Goal: Task Accomplishment & Management: Use online tool/utility

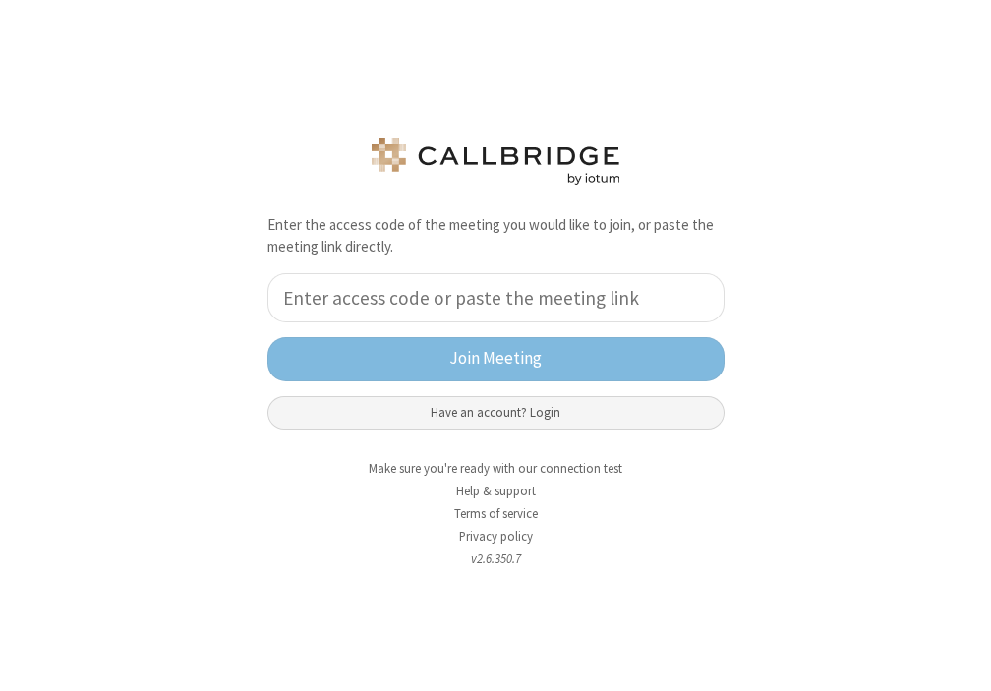
click at [443, 408] on button "Have an account? Login" at bounding box center [495, 412] width 457 height 33
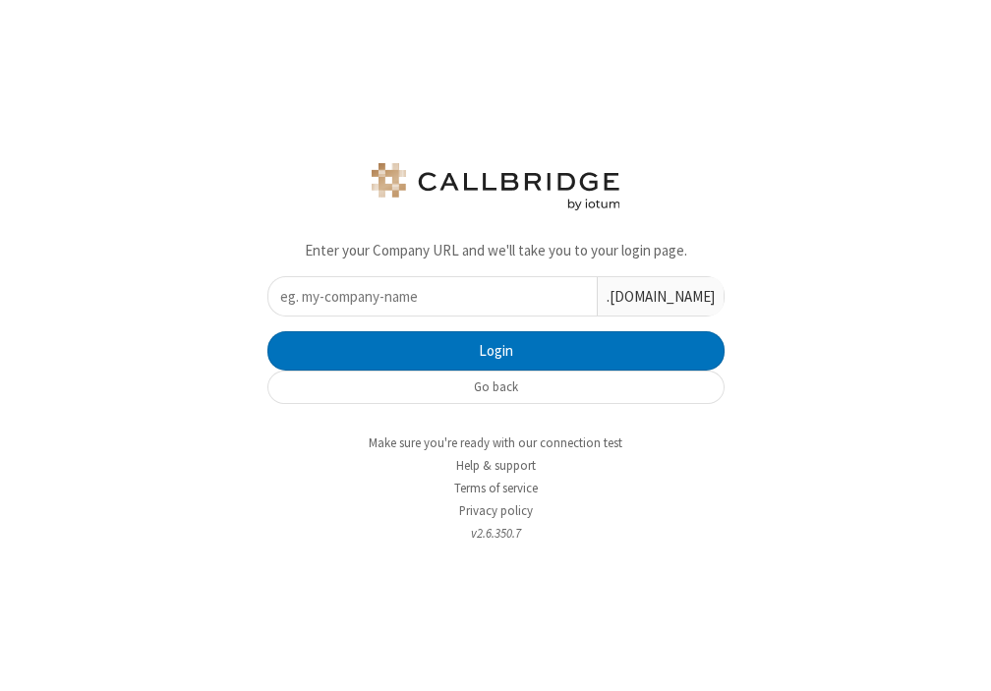
click at [392, 304] on input "text" at bounding box center [432, 296] width 328 height 38
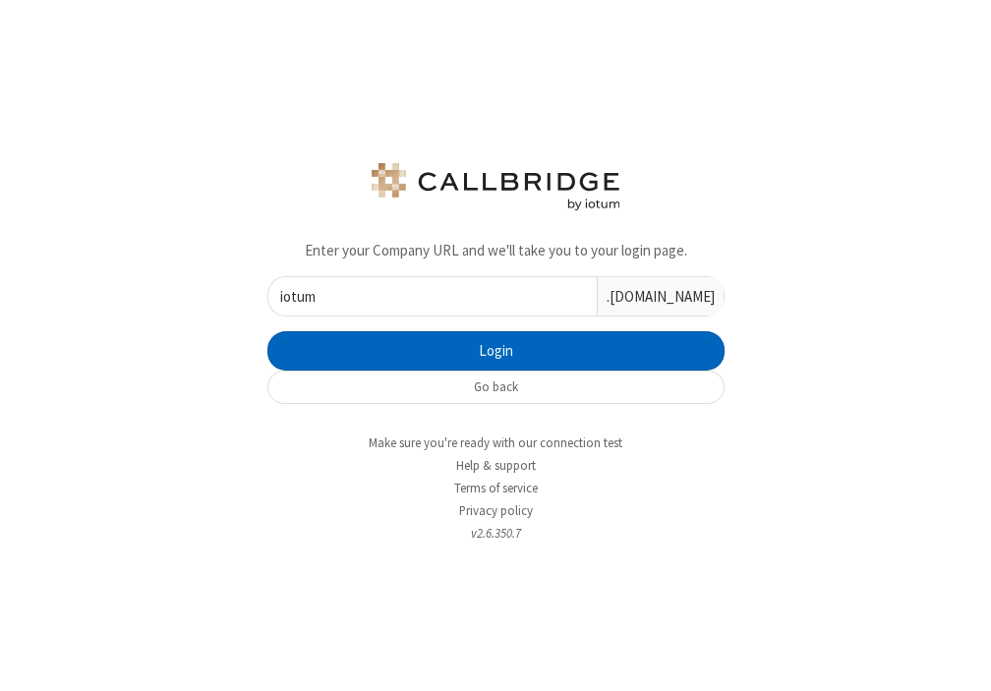
type input "iotum"
click at [431, 340] on button "Login" at bounding box center [495, 350] width 457 height 39
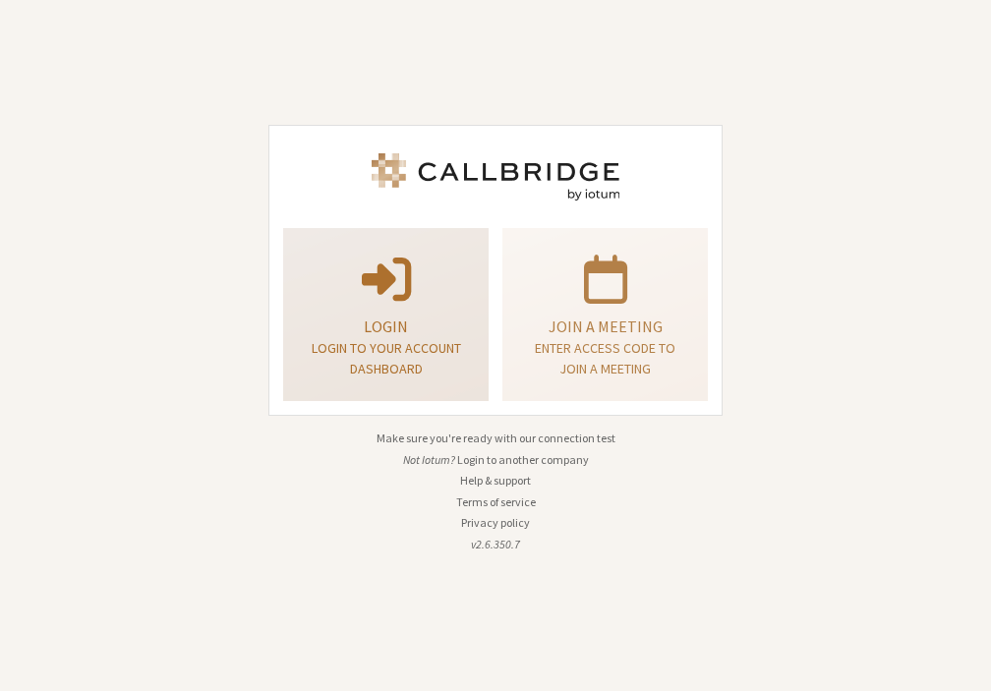
click at [389, 334] on p "Login" at bounding box center [386, 327] width 156 height 24
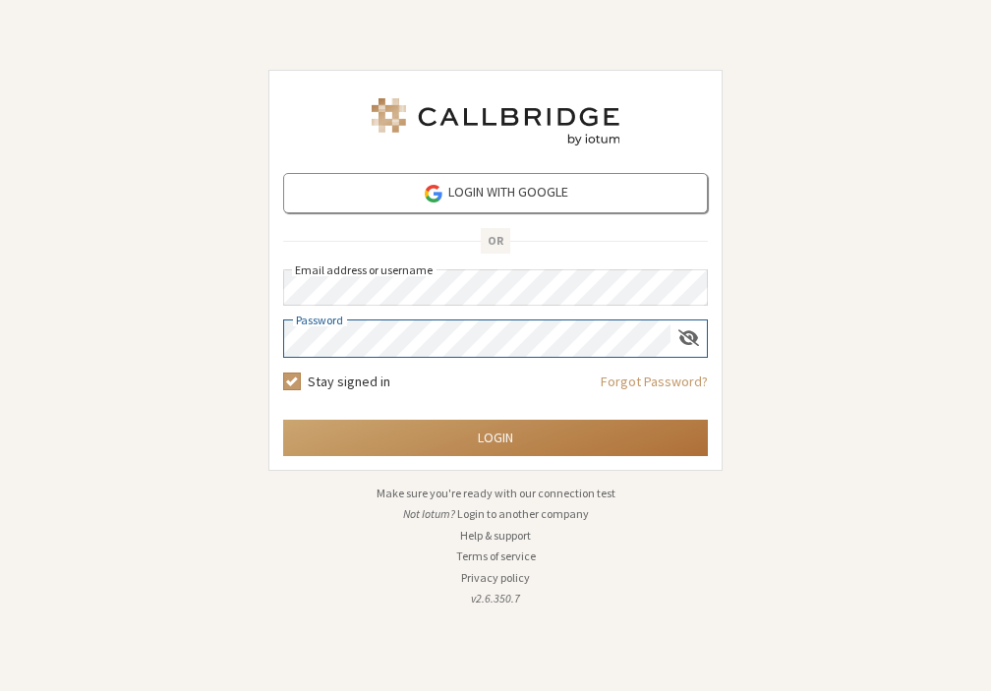
click at [431, 436] on button "Login" at bounding box center [495, 438] width 425 height 36
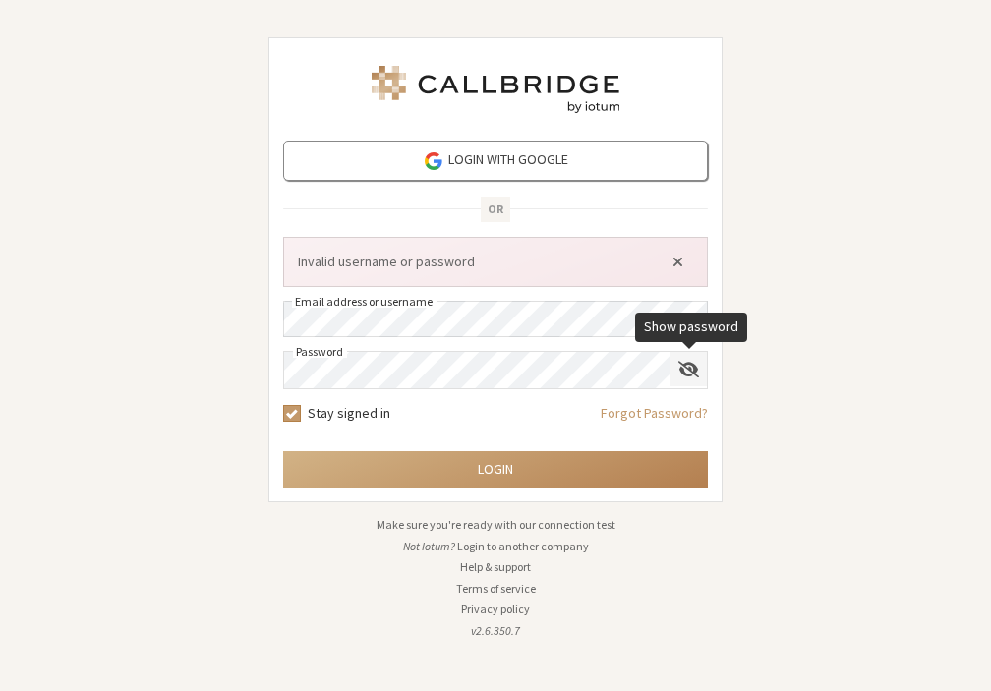
click at [695, 371] on span "Show password" at bounding box center [688, 369] width 21 height 19
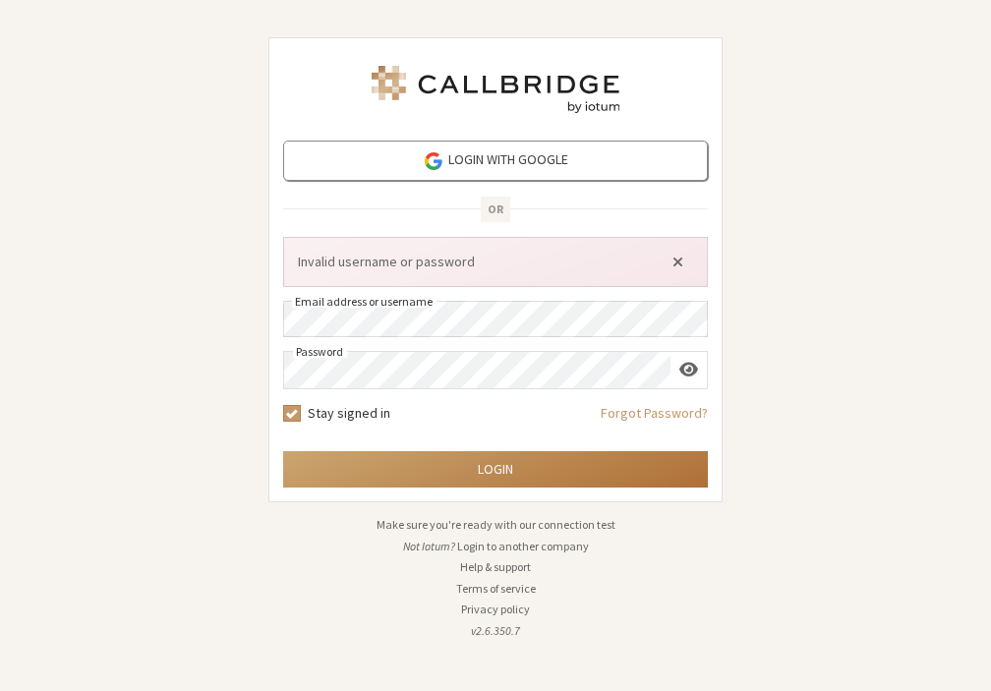
click at [420, 476] on button "Login" at bounding box center [495, 469] width 425 height 36
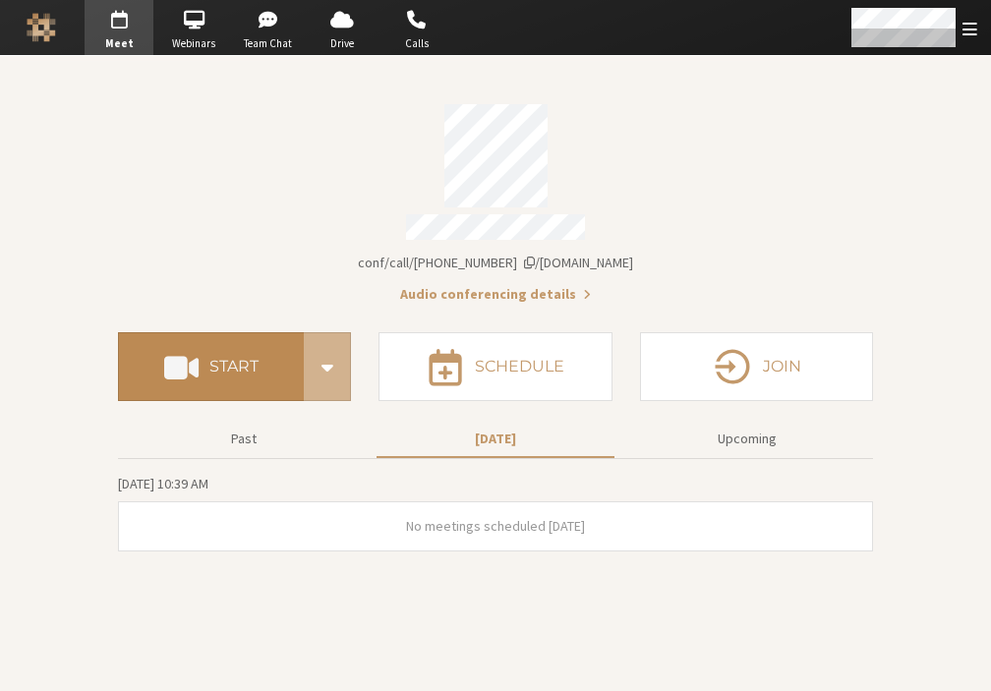
click at [247, 361] on h4 "Start" at bounding box center [233, 367] width 49 height 16
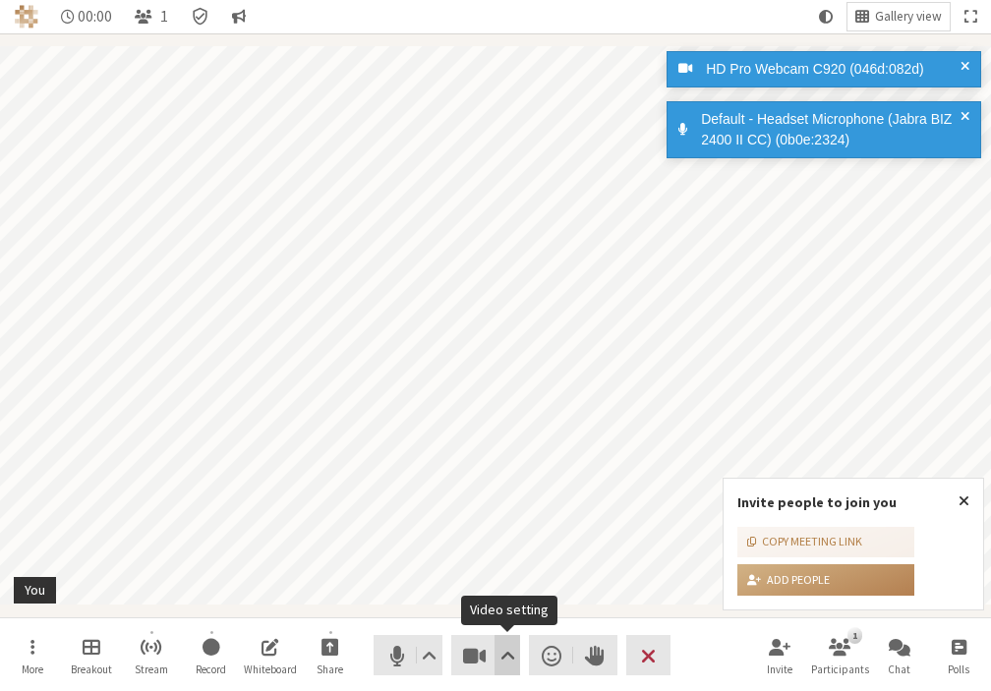
click at [505, 667] on span "Video setting" at bounding box center [507, 656] width 15 height 28
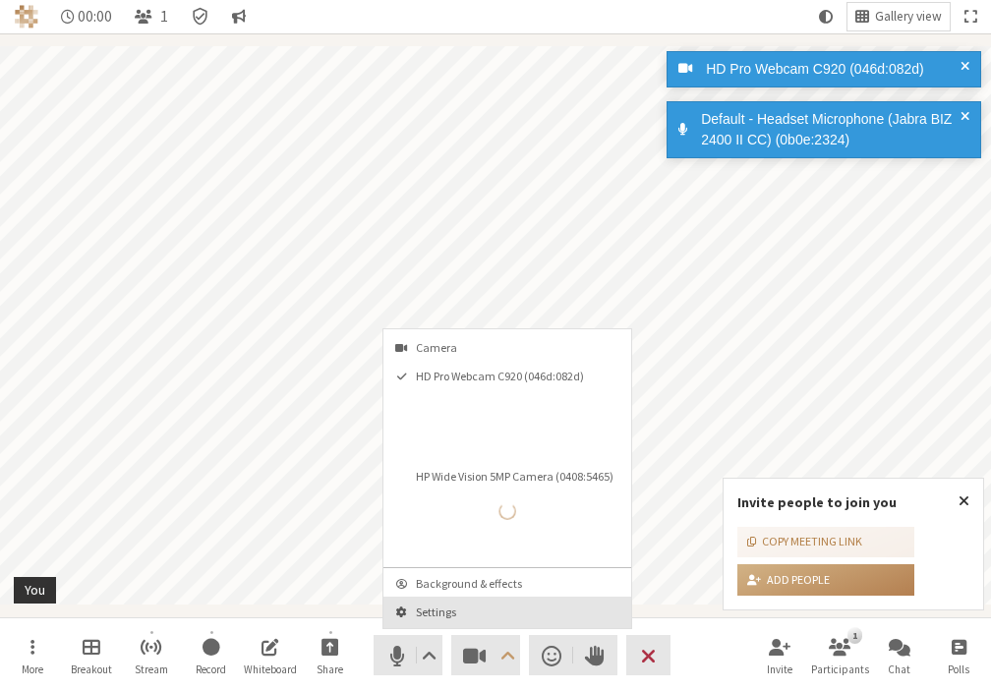
click at [491, 597] on button "Settings" at bounding box center [507, 612] width 248 height 31
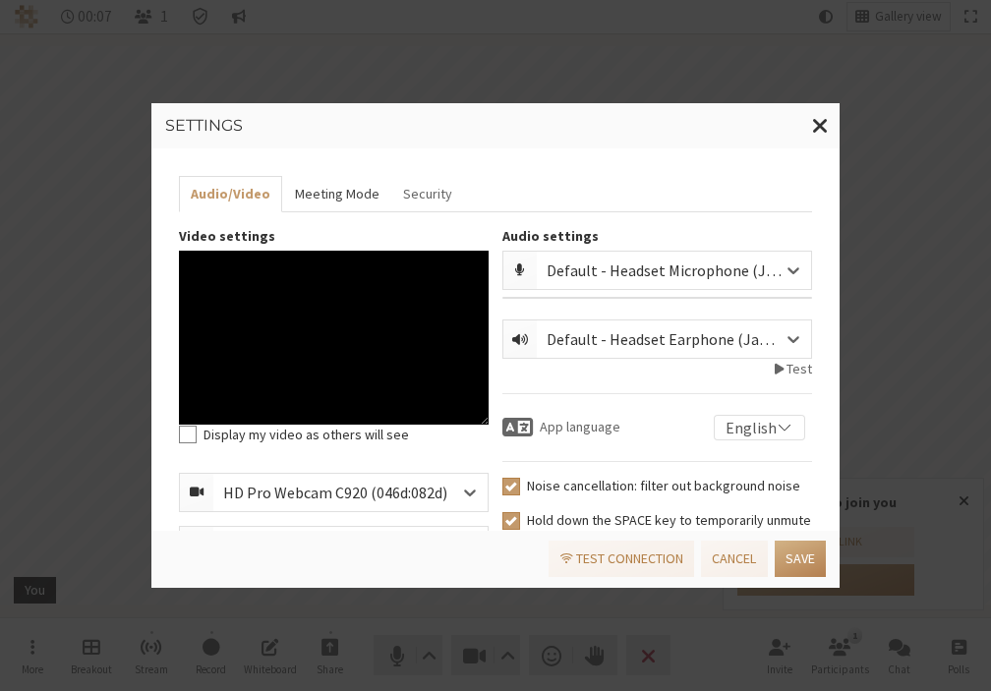
click at [323, 198] on button "Meeting Mode" at bounding box center [336, 194] width 108 height 36
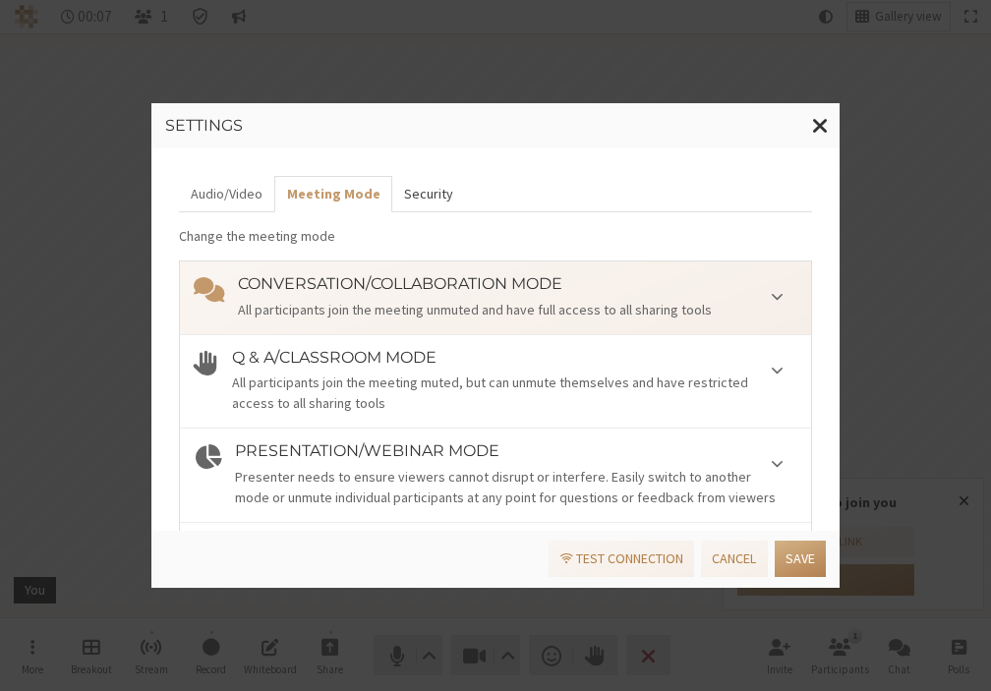
click at [396, 199] on button "Security" at bounding box center [428, 194] width 73 height 36
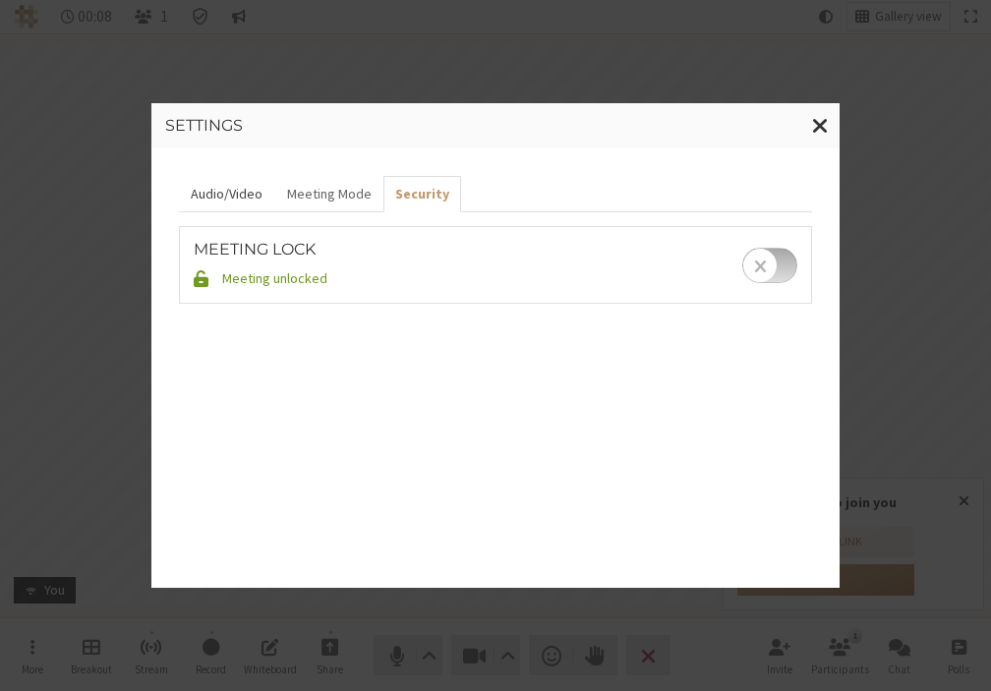
click at [257, 194] on button "Audio/Video" at bounding box center [226, 194] width 95 height 36
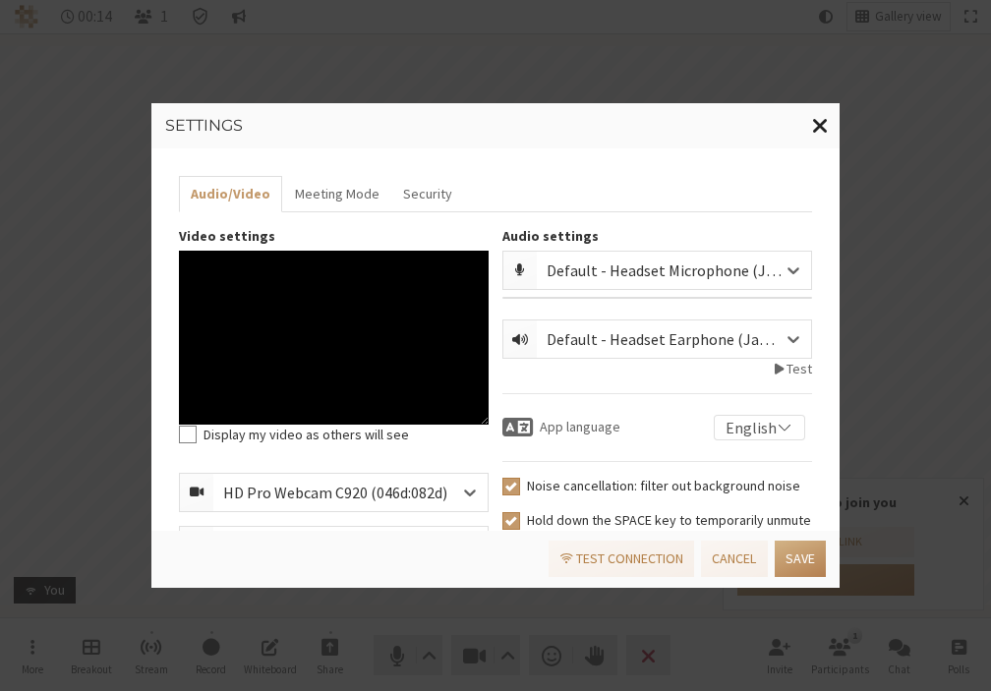
click at [822, 137] on span "Close modal" at bounding box center [820, 125] width 17 height 25
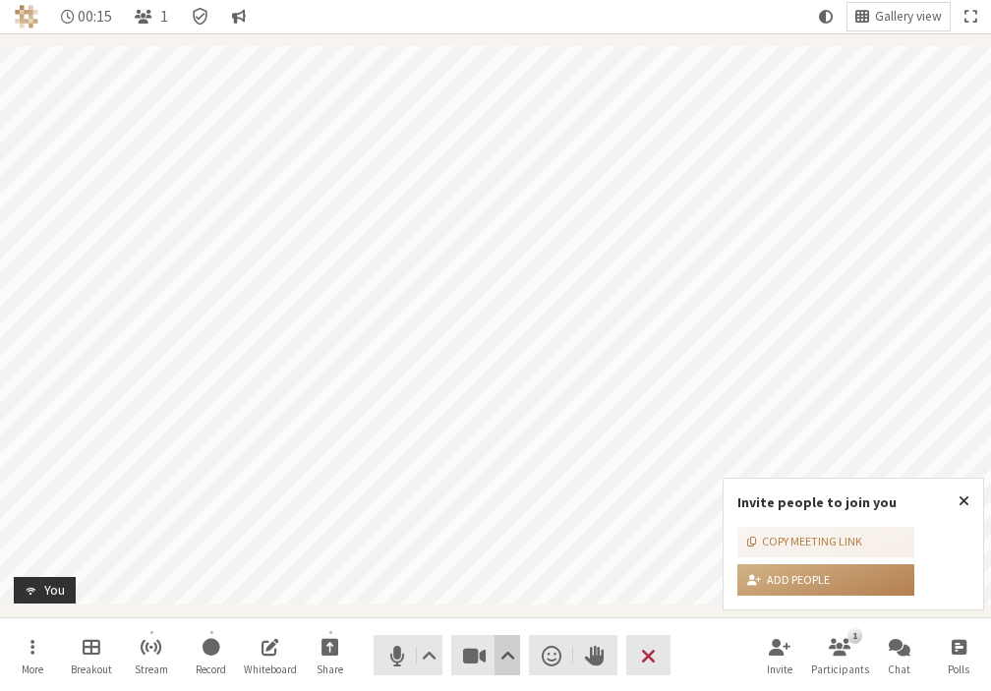
click at [505, 664] on span "Video setting" at bounding box center [507, 656] width 15 height 28
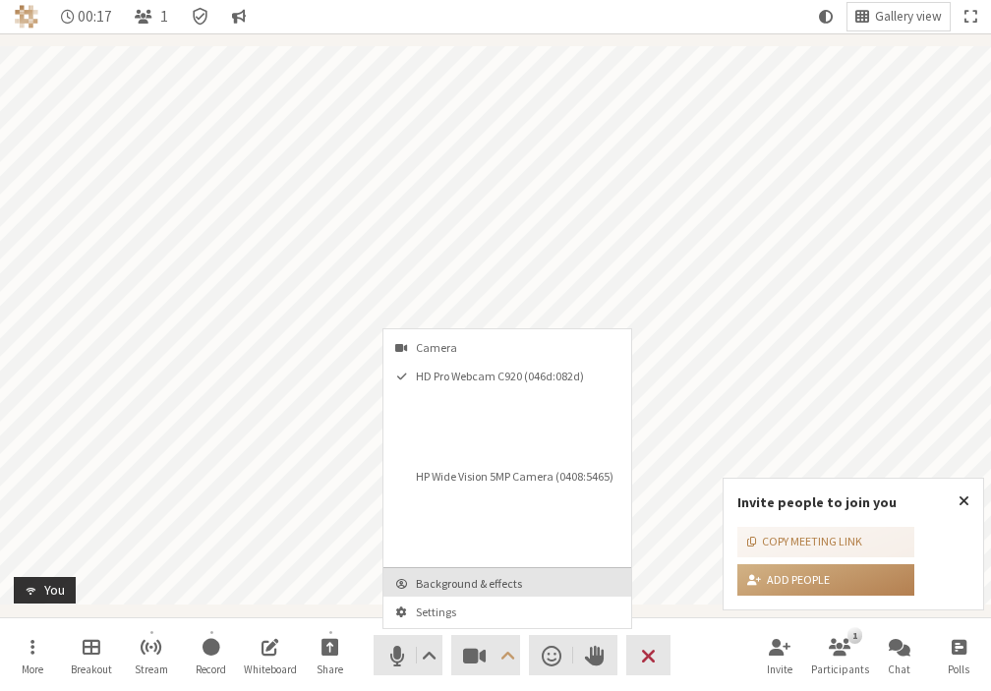
click at [438, 592] on button "Background & effects" at bounding box center [507, 582] width 248 height 29
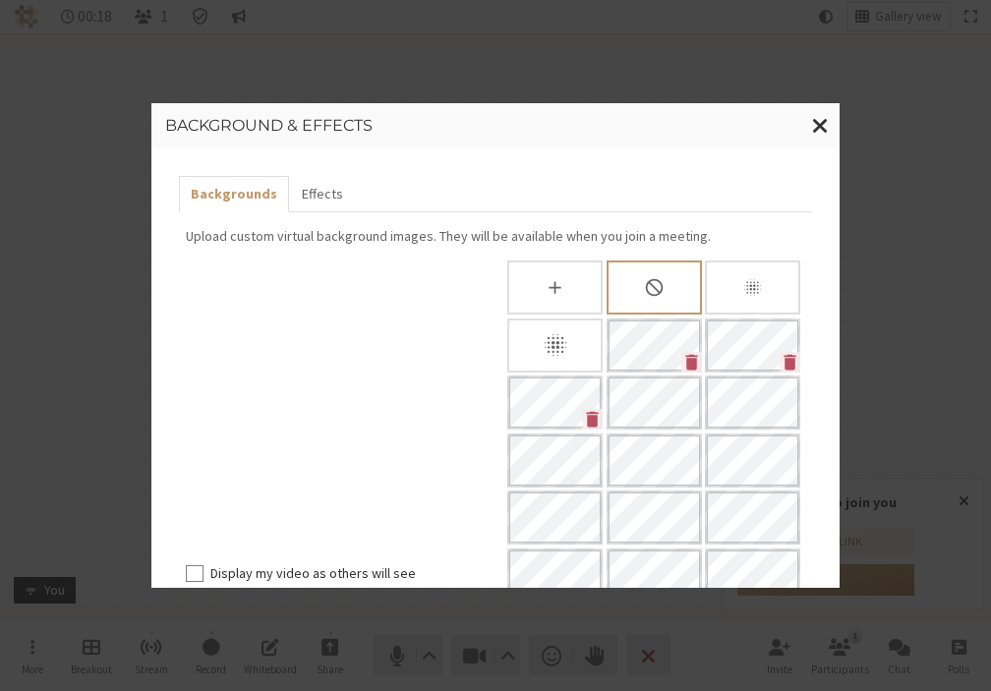
click at [542, 340] on icon "Blur background" at bounding box center [556, 345] width 28 height 28
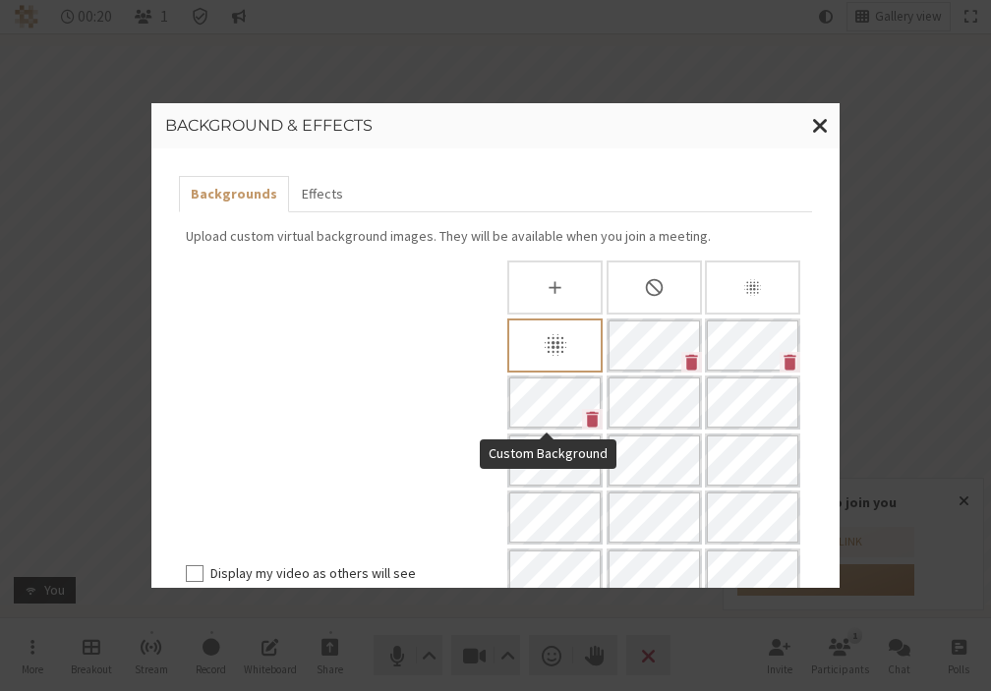
click at [544, 352] on icon "Blur background" at bounding box center [555, 345] width 22 height 22
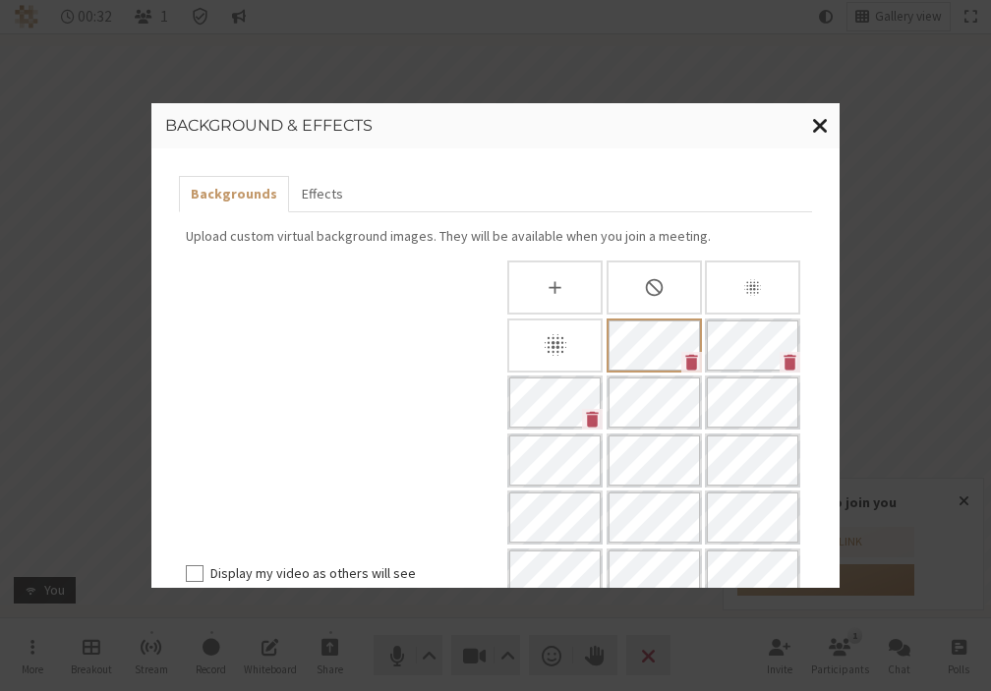
click at [819, 127] on span "Close modal" at bounding box center [820, 125] width 17 height 25
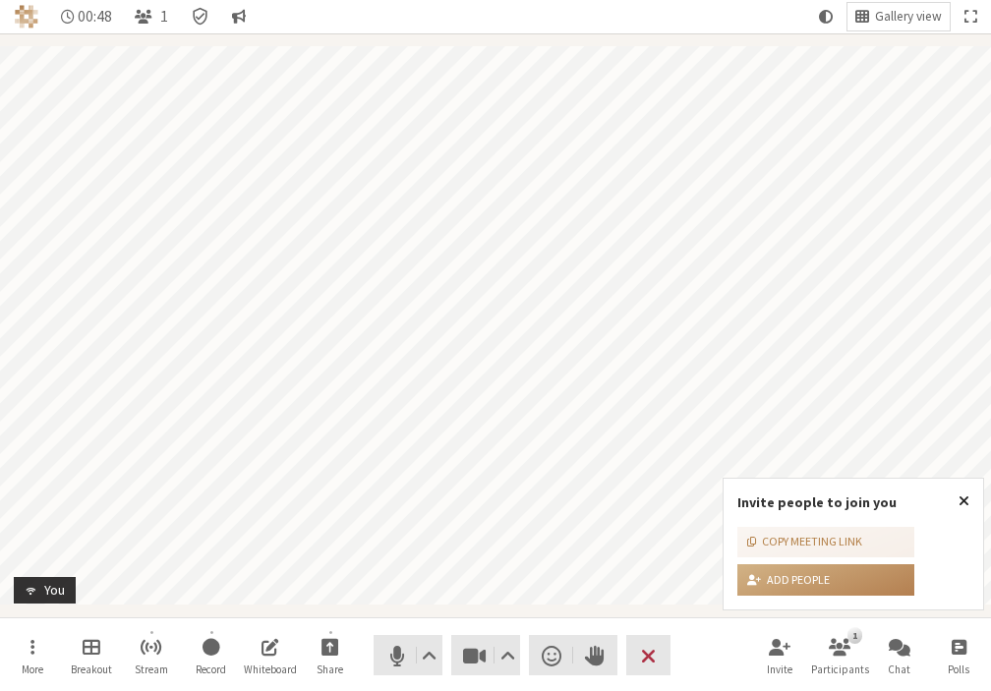
click at [966, 502] on span "Close popover" at bounding box center [963, 500] width 11 height 16
